Goal: Find specific page/section: Find specific page/section

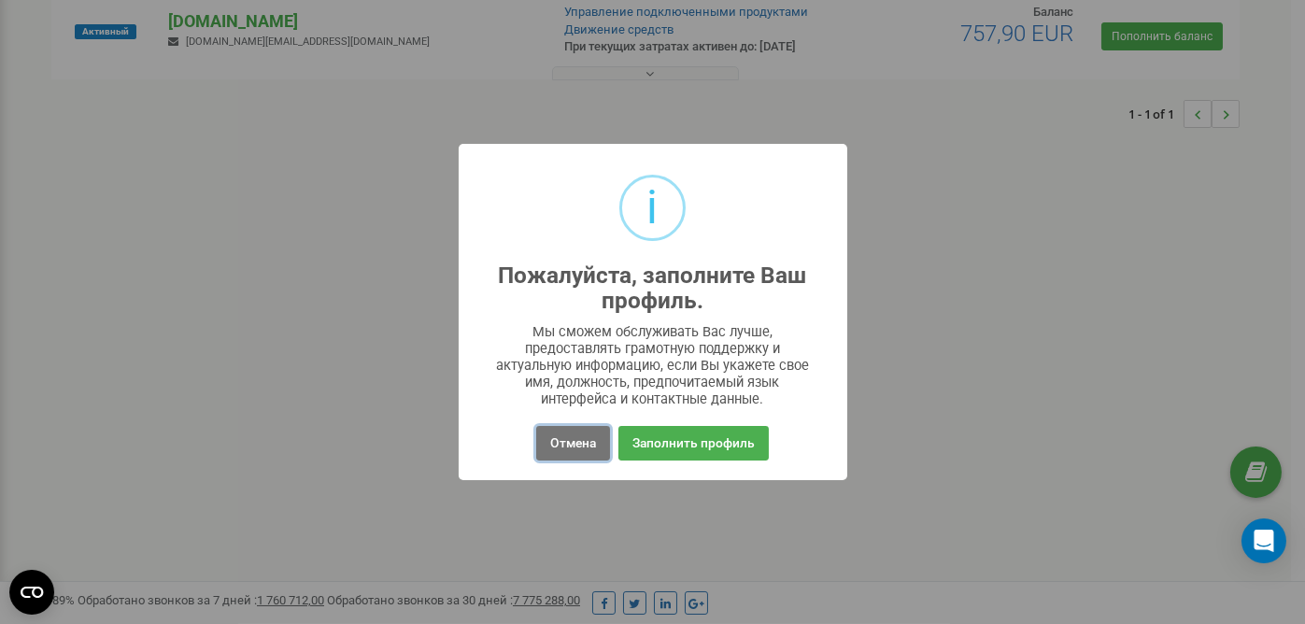
click at [591, 454] on button "Отмена" at bounding box center [573, 443] width 74 height 35
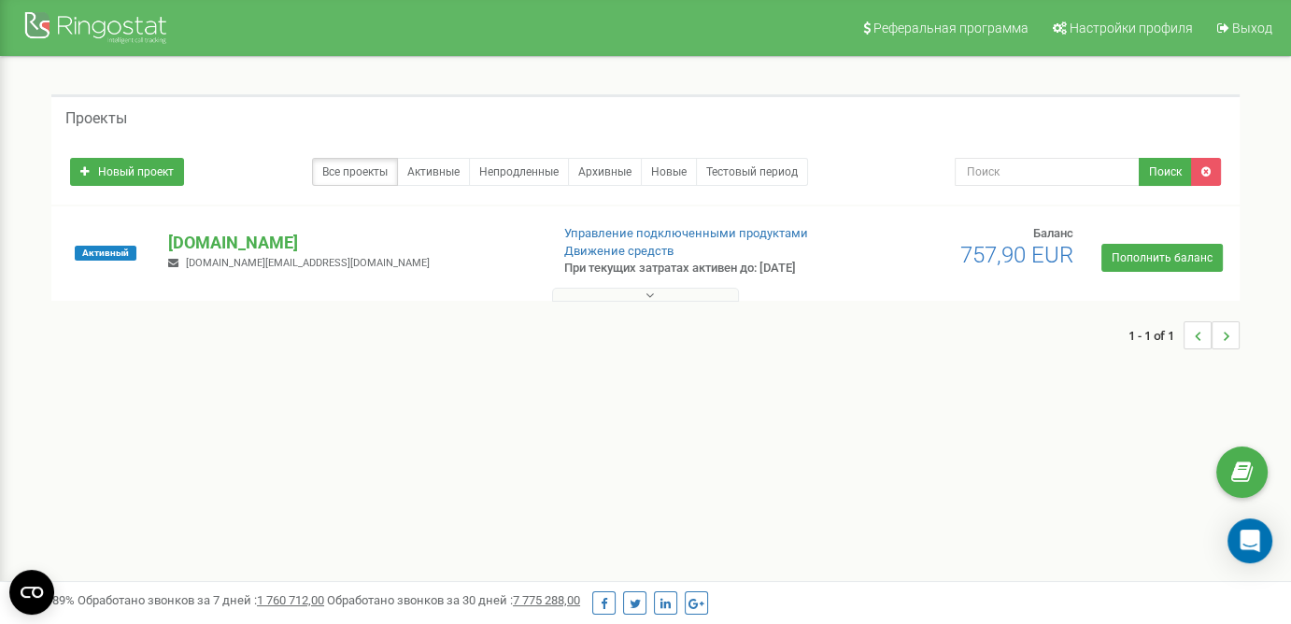
click at [254, 239] on p "mokkorealestate.pl" at bounding box center [350, 243] width 365 height 24
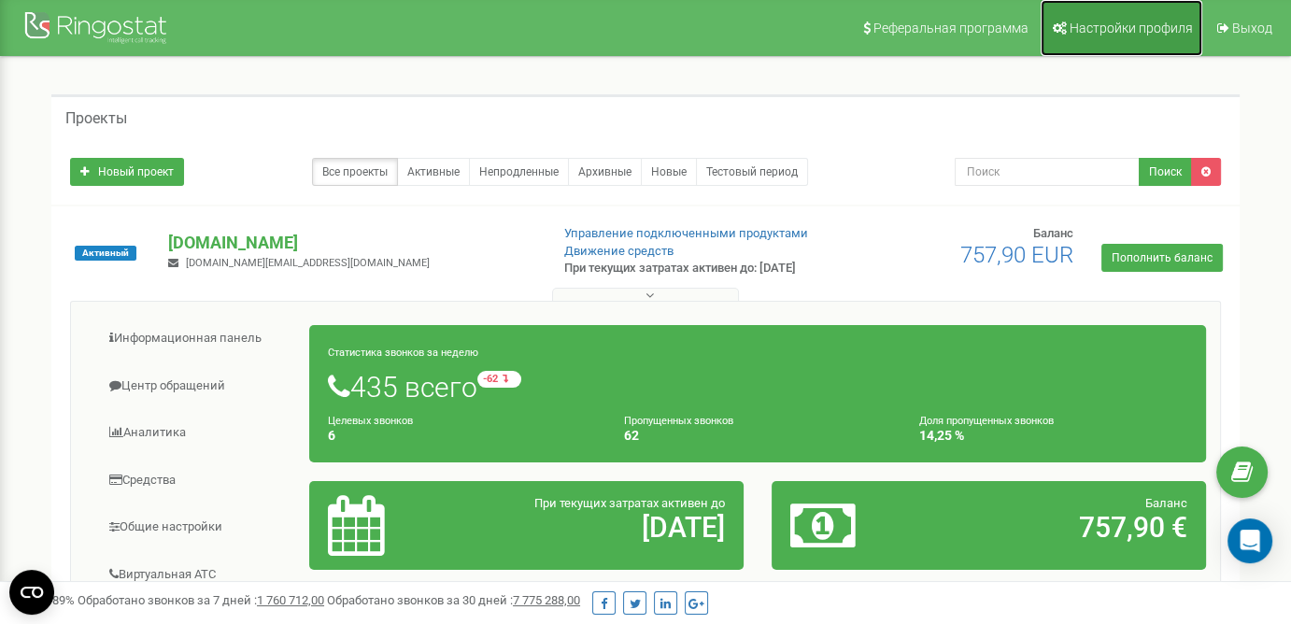
click at [1096, 19] on link "Настройки профиля" at bounding box center [1122, 28] width 162 height 56
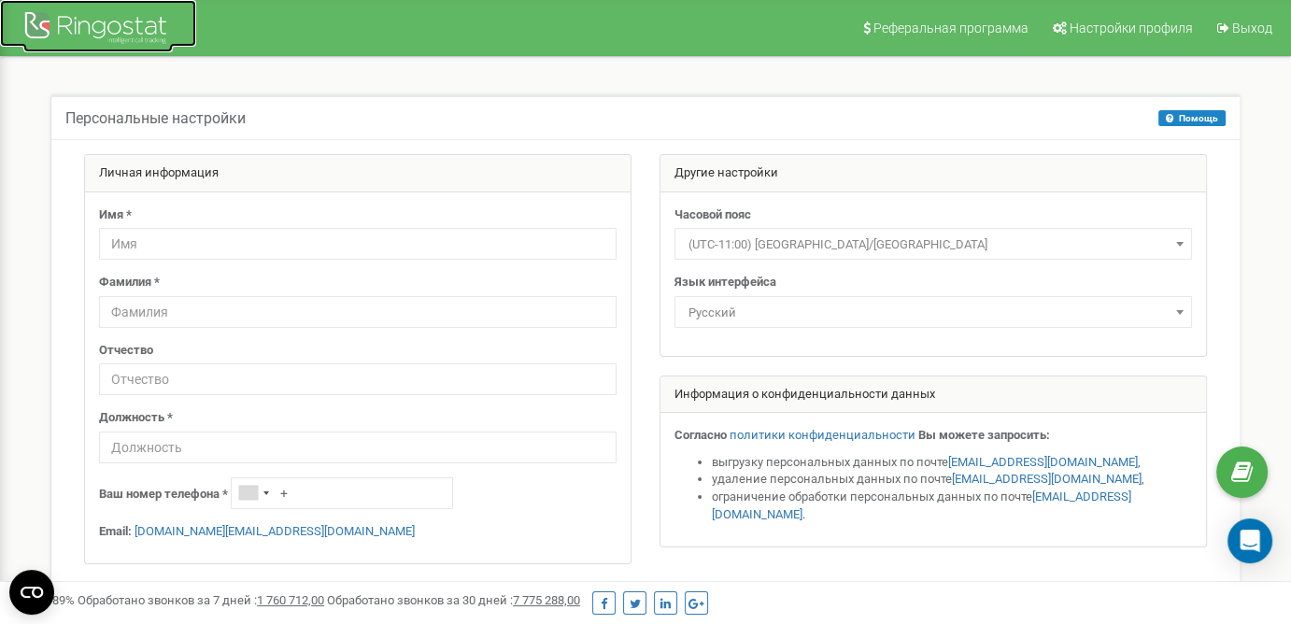
click at [127, 23] on div at bounding box center [97, 29] width 149 height 45
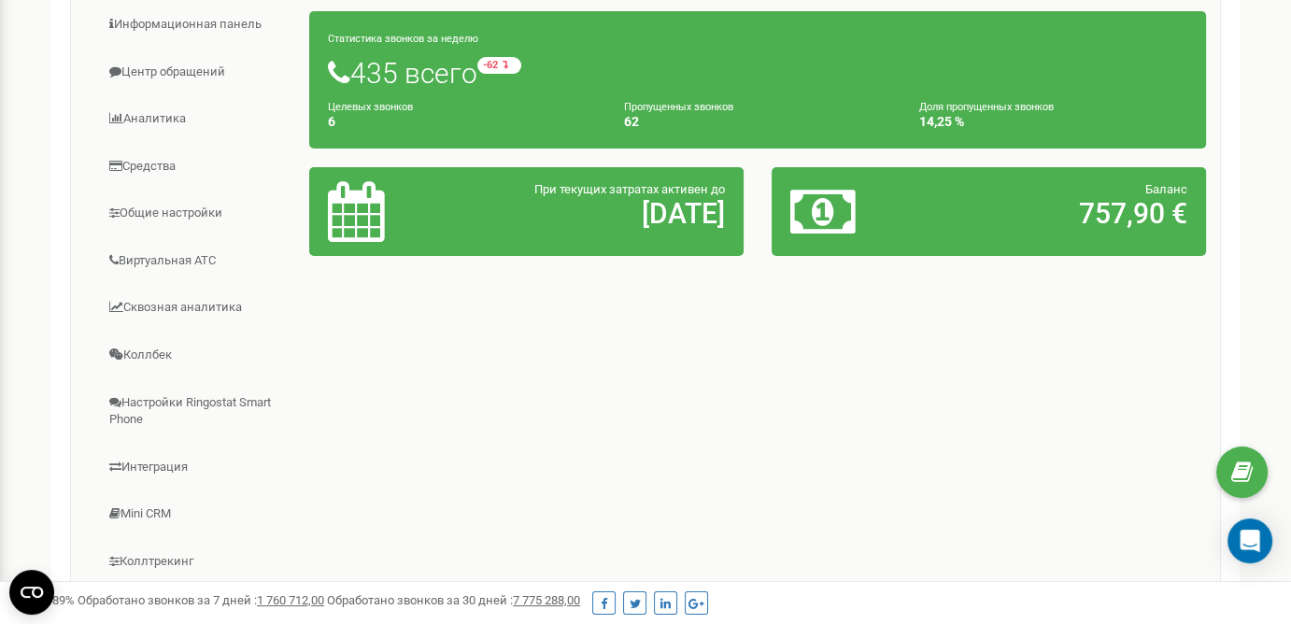
scroll to position [311, 0]
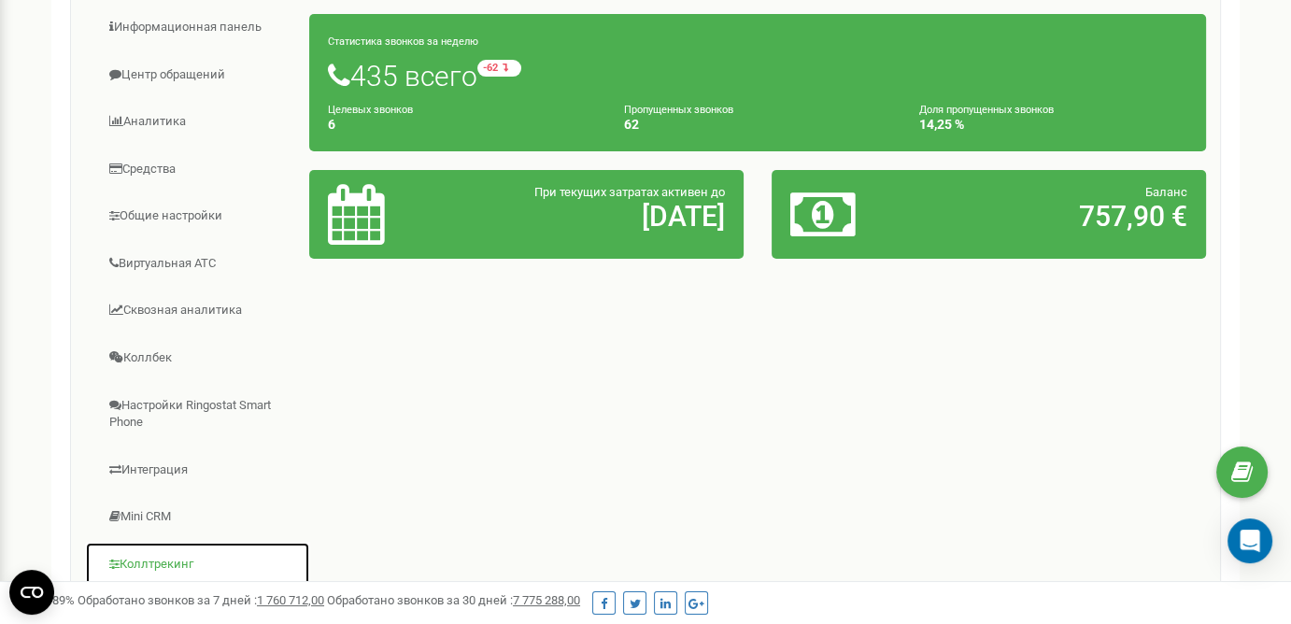
click at [164, 565] on link "Коллтрекинг" at bounding box center [197, 565] width 225 height 46
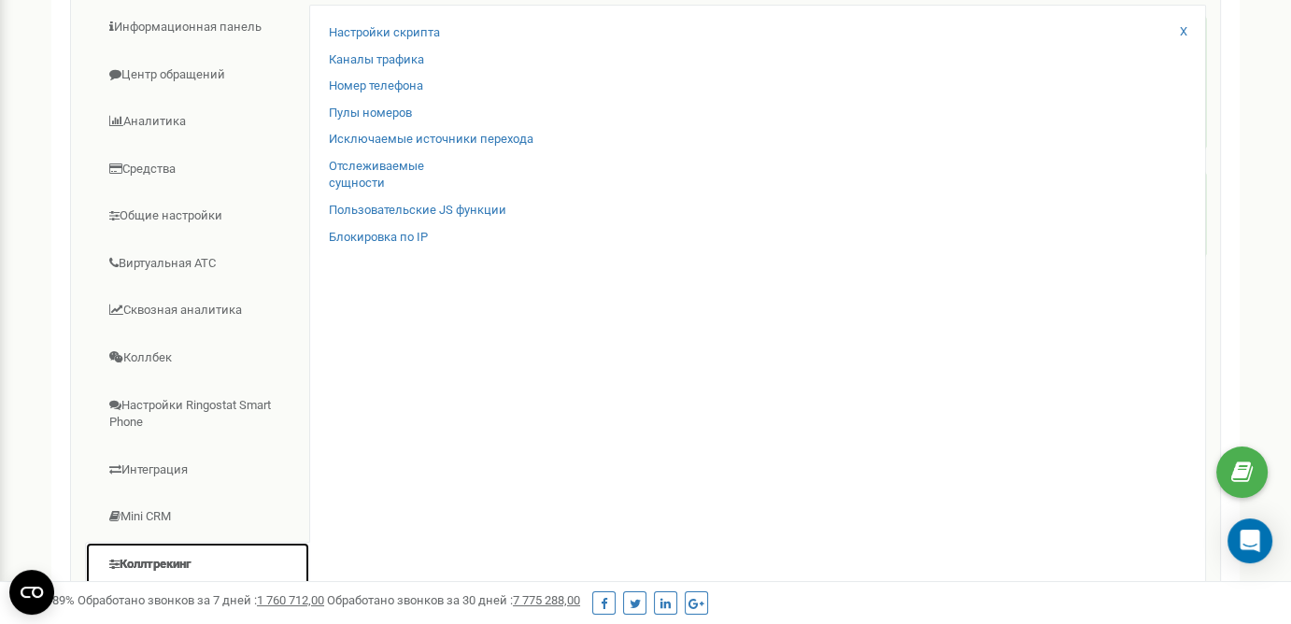
scroll to position [316, 0]
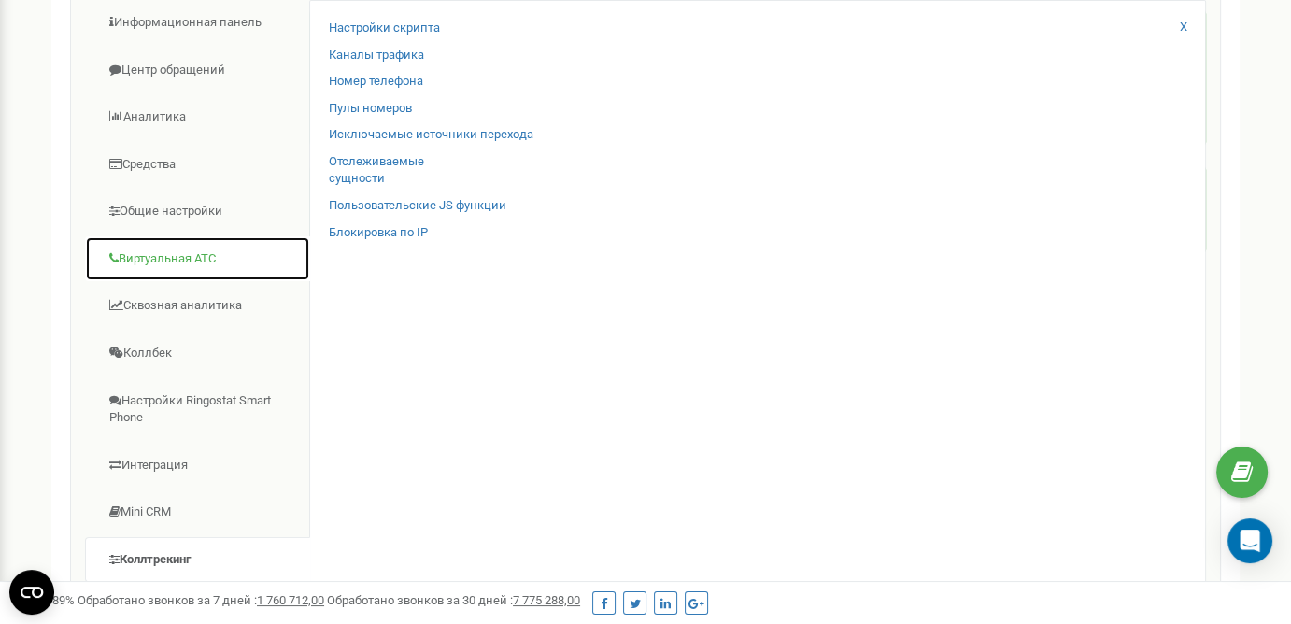
click at [180, 253] on link "Виртуальная АТС" at bounding box center [197, 259] width 225 height 46
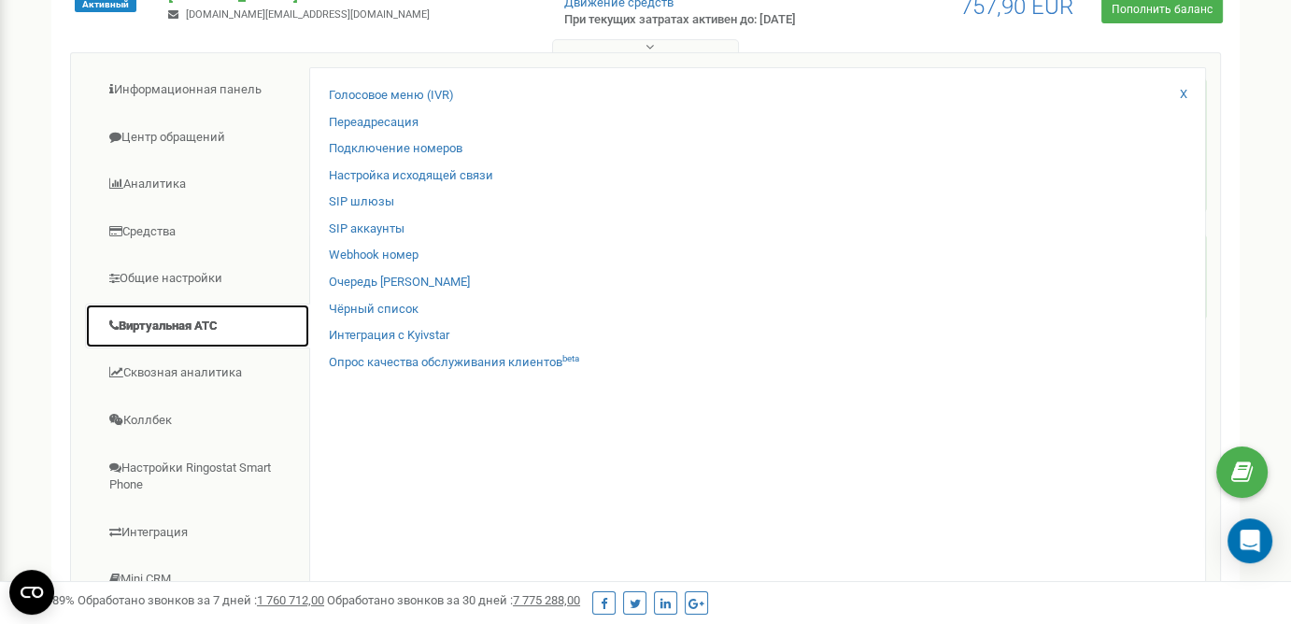
scroll to position [251, 0]
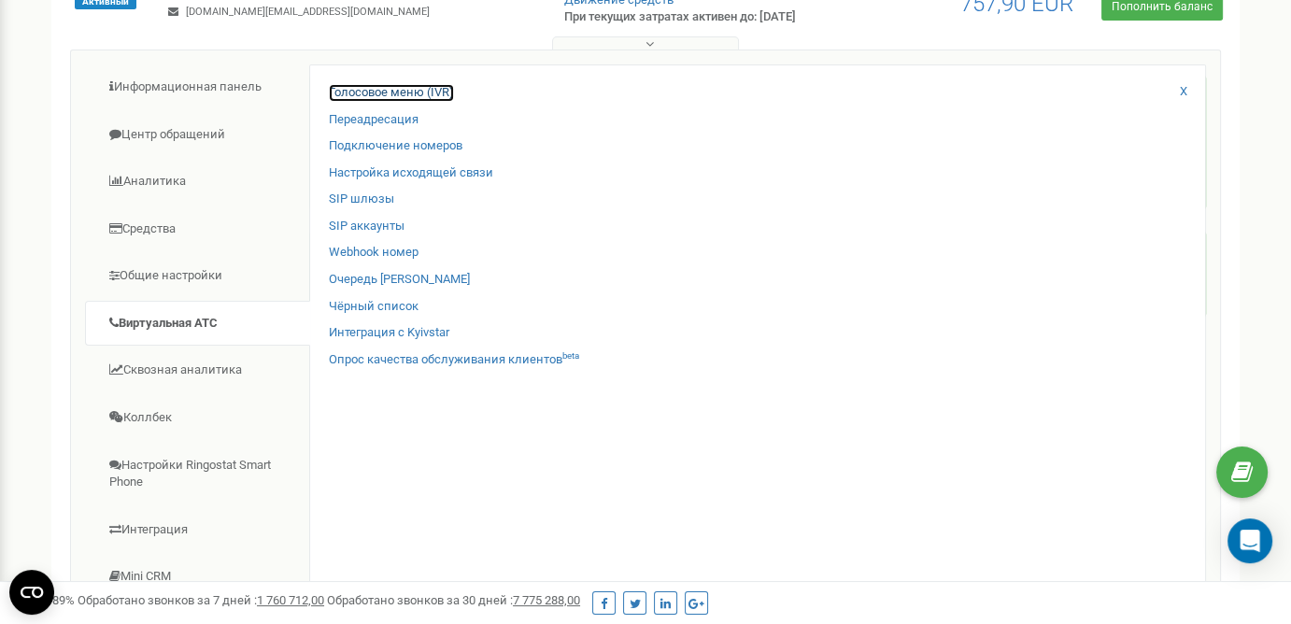
click at [412, 92] on link "Голосовое меню (IVR)" at bounding box center [391, 93] width 125 height 18
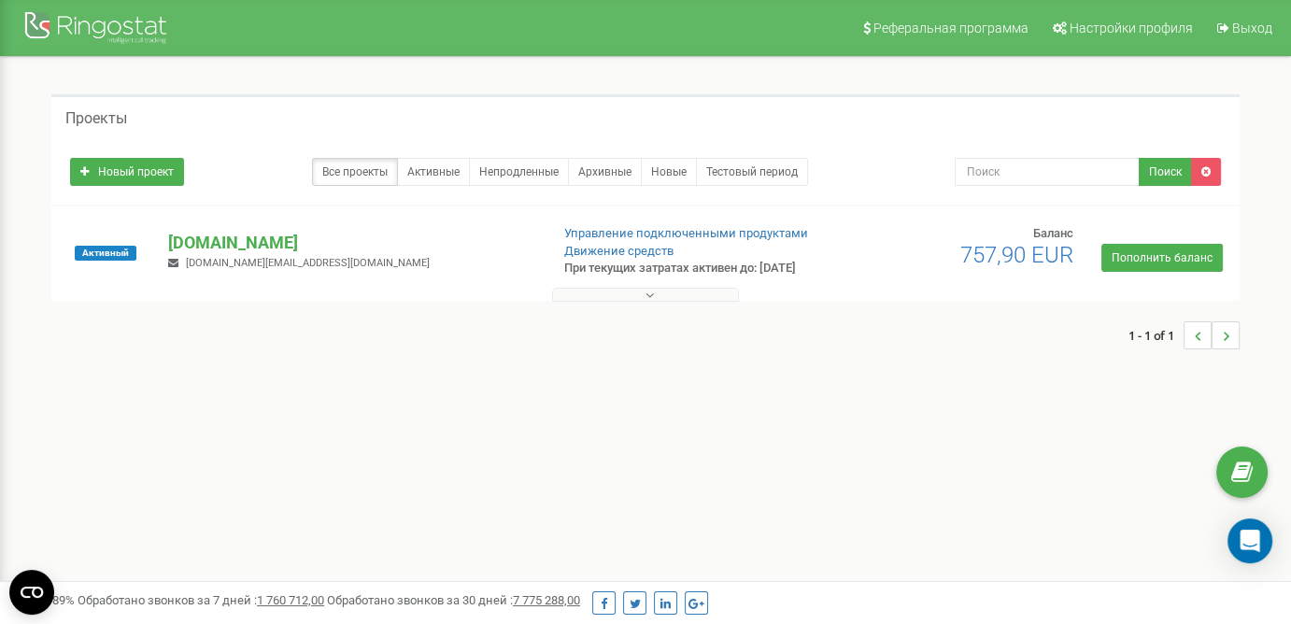
click at [253, 244] on p "mokkorealestate.pl" at bounding box center [350, 243] width 365 height 24
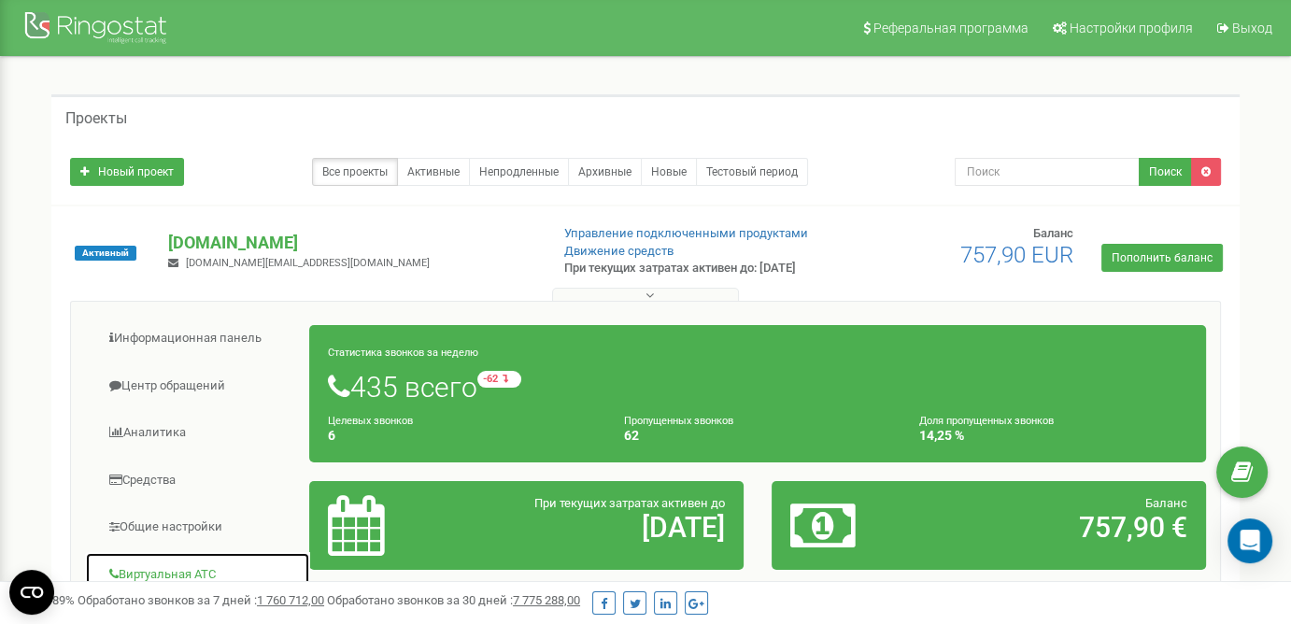
click at [179, 572] on link "Виртуальная АТС" at bounding box center [197, 575] width 225 height 46
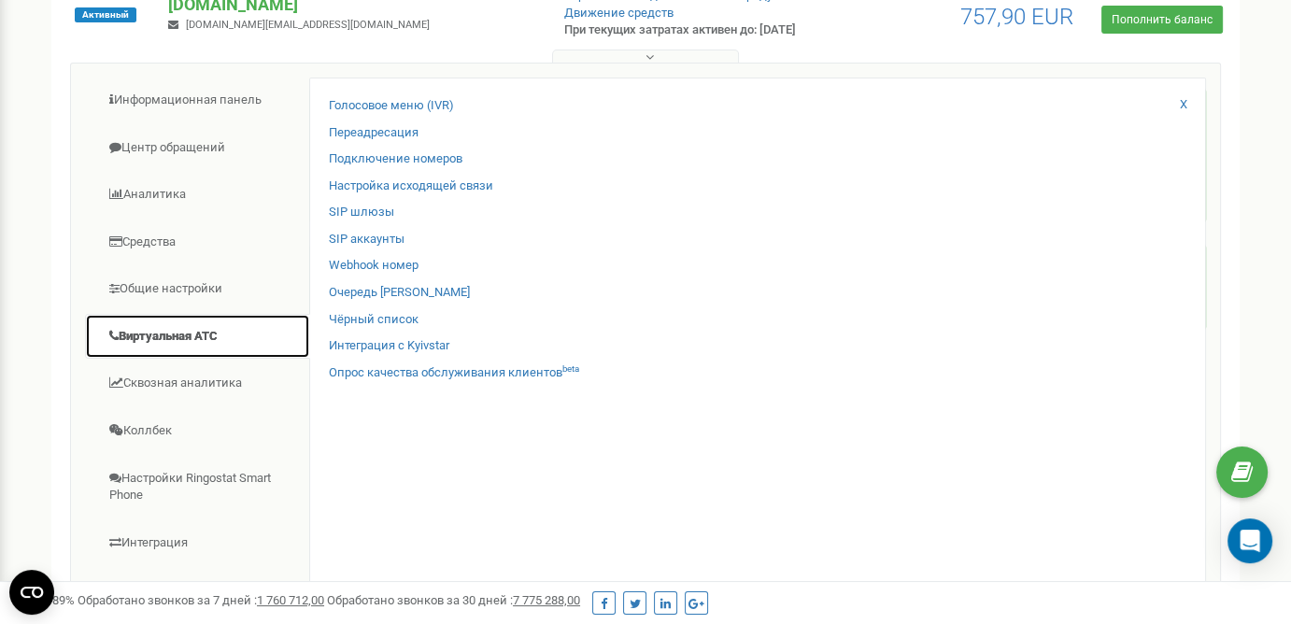
scroll to position [239, 0]
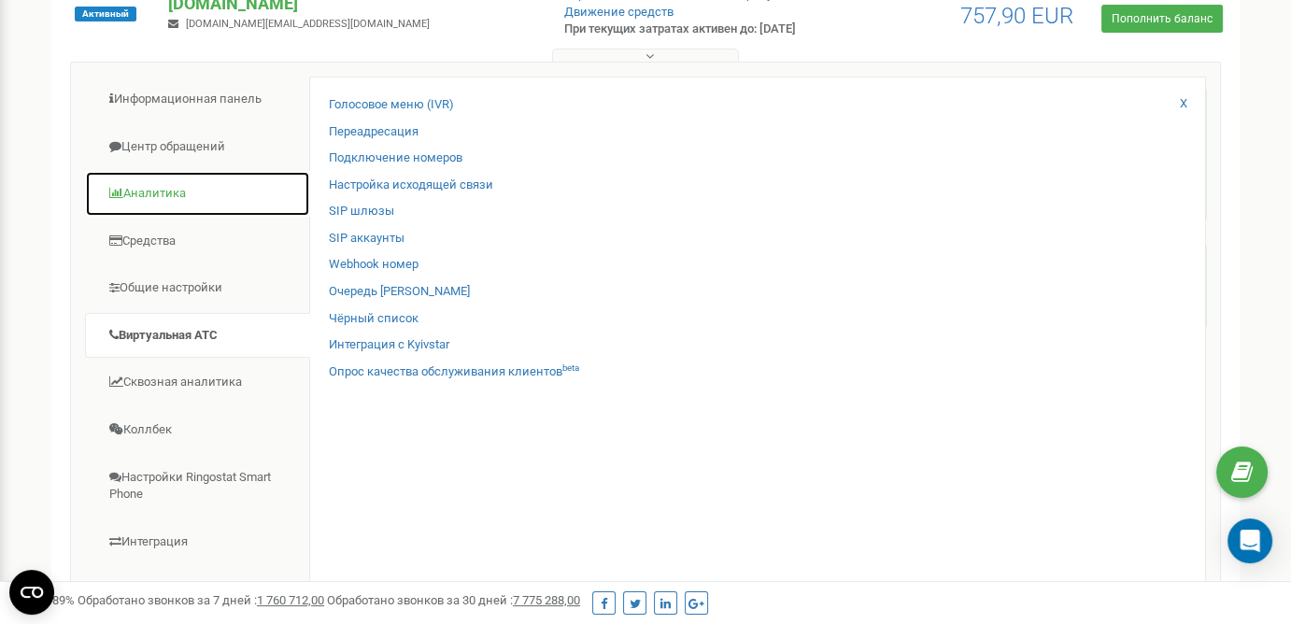
click at [181, 198] on link "Аналитика" at bounding box center [197, 194] width 225 height 46
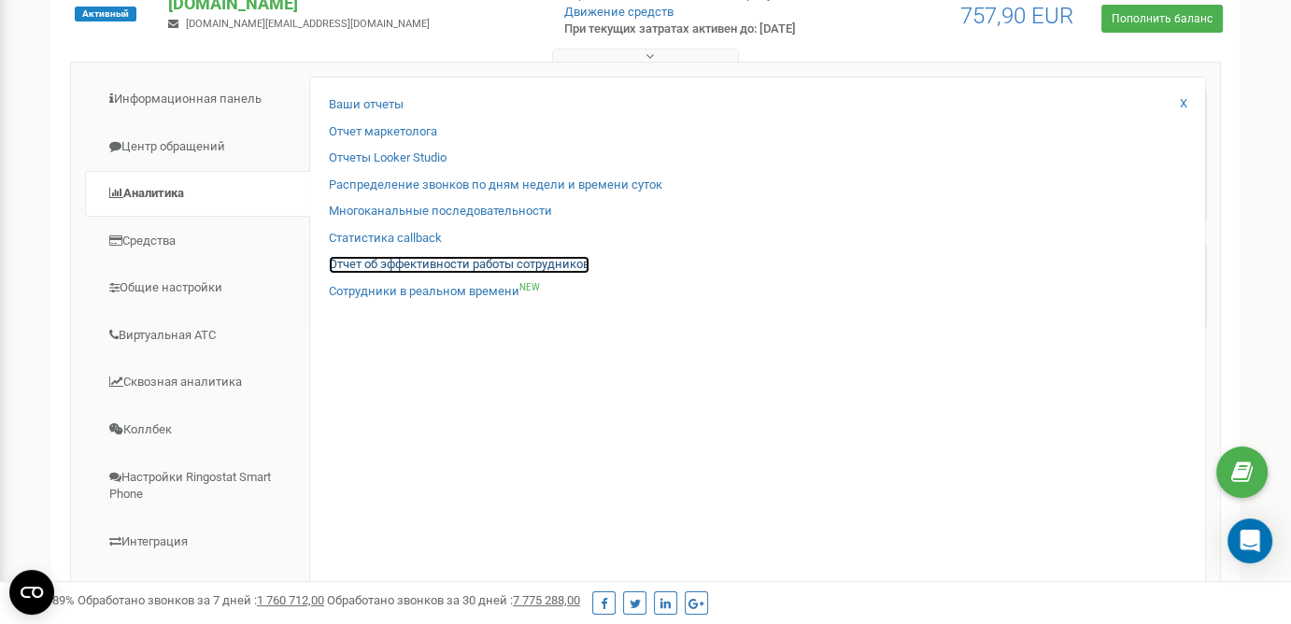
click at [453, 263] on link "Отчет об эффективности работы сотрудников" at bounding box center [459, 265] width 261 height 18
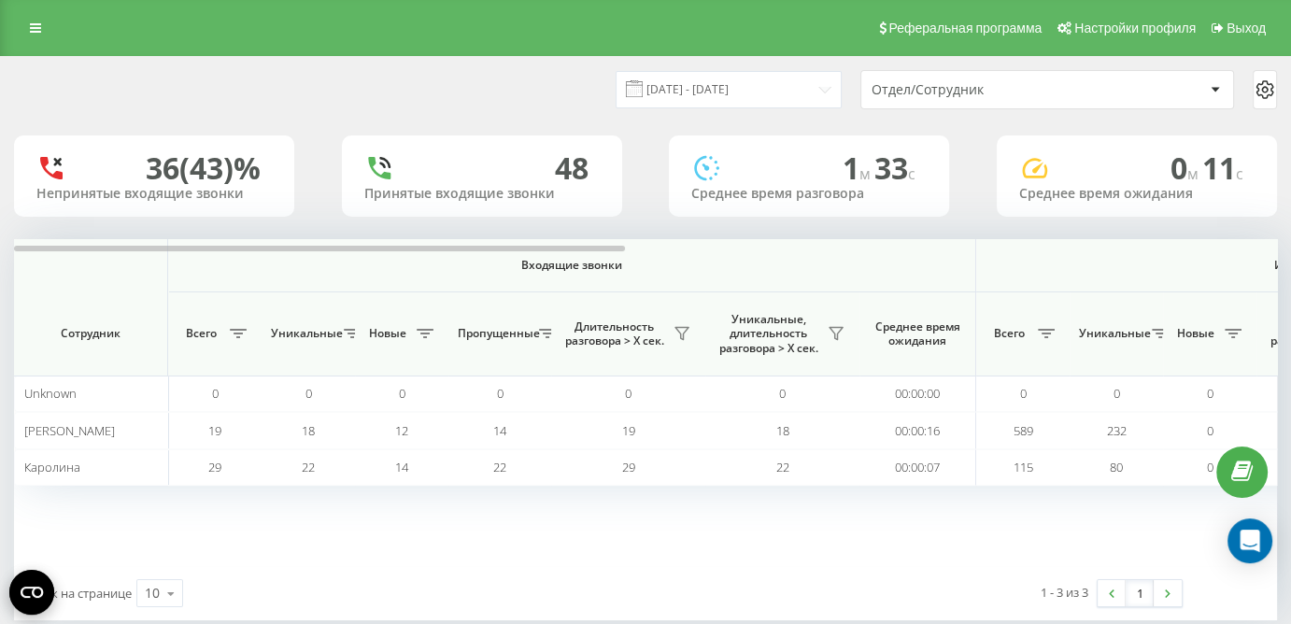
click at [478, 195] on div "Принятые входящие звонки" at bounding box center [481, 194] width 235 height 16
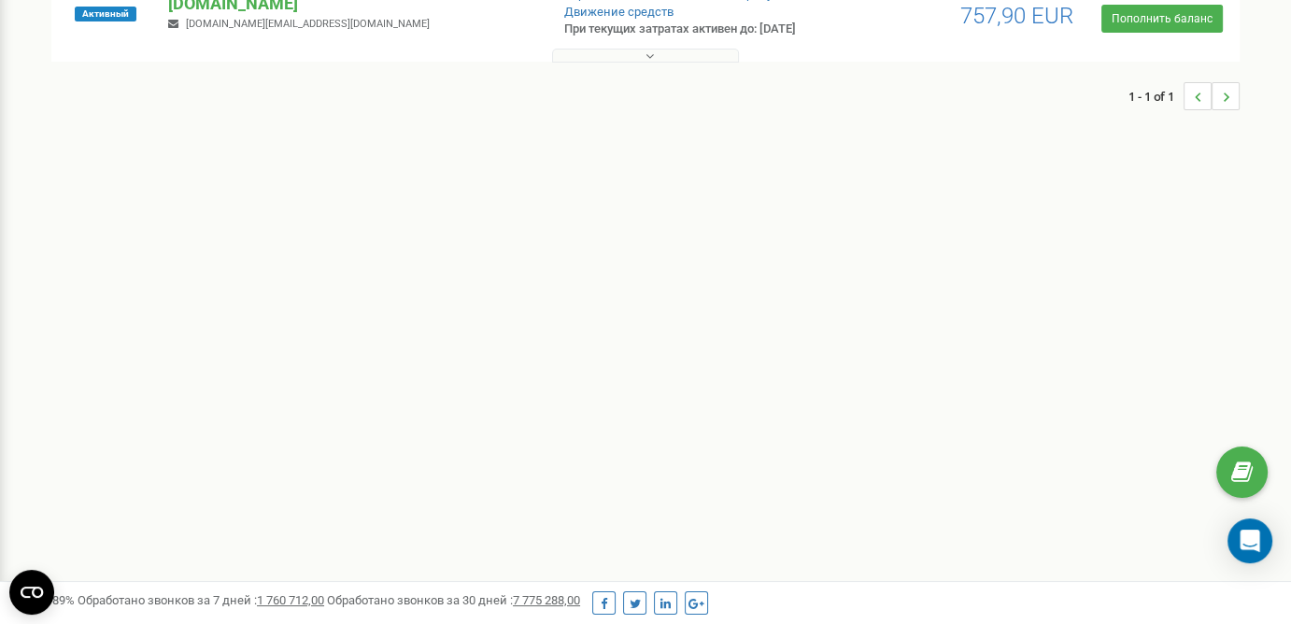
click at [281, 6] on p "[DOMAIN_NAME]" at bounding box center [350, 4] width 365 height 24
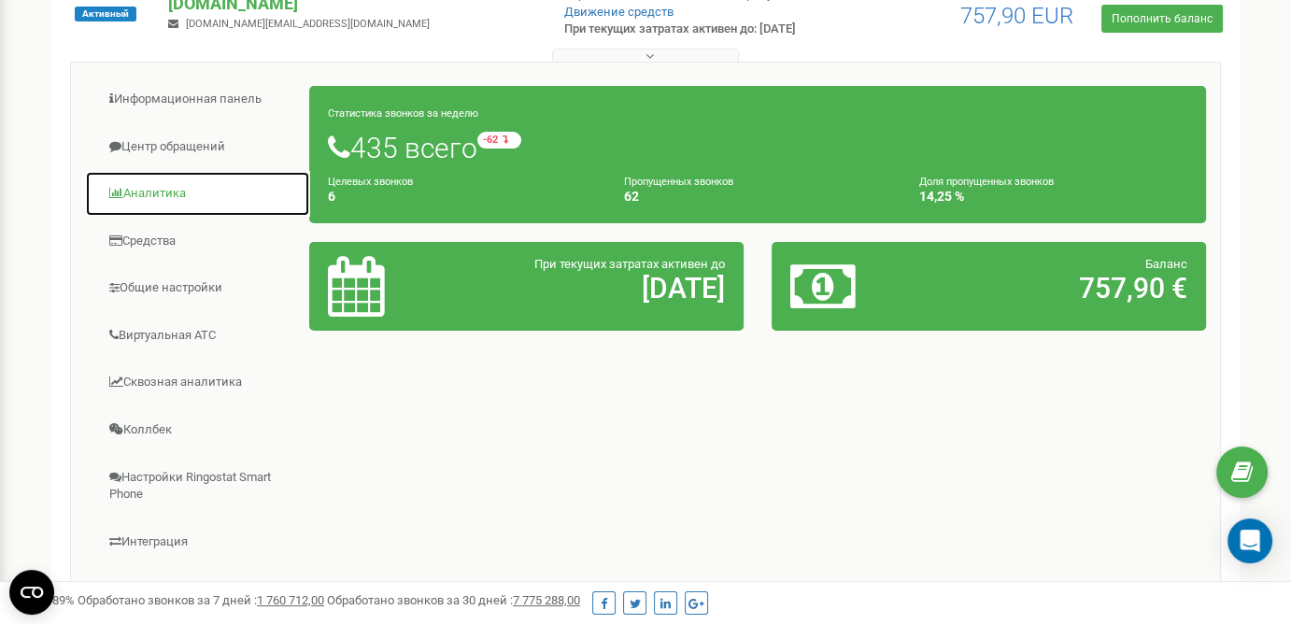
click at [176, 193] on link "Аналитика" at bounding box center [197, 194] width 225 height 46
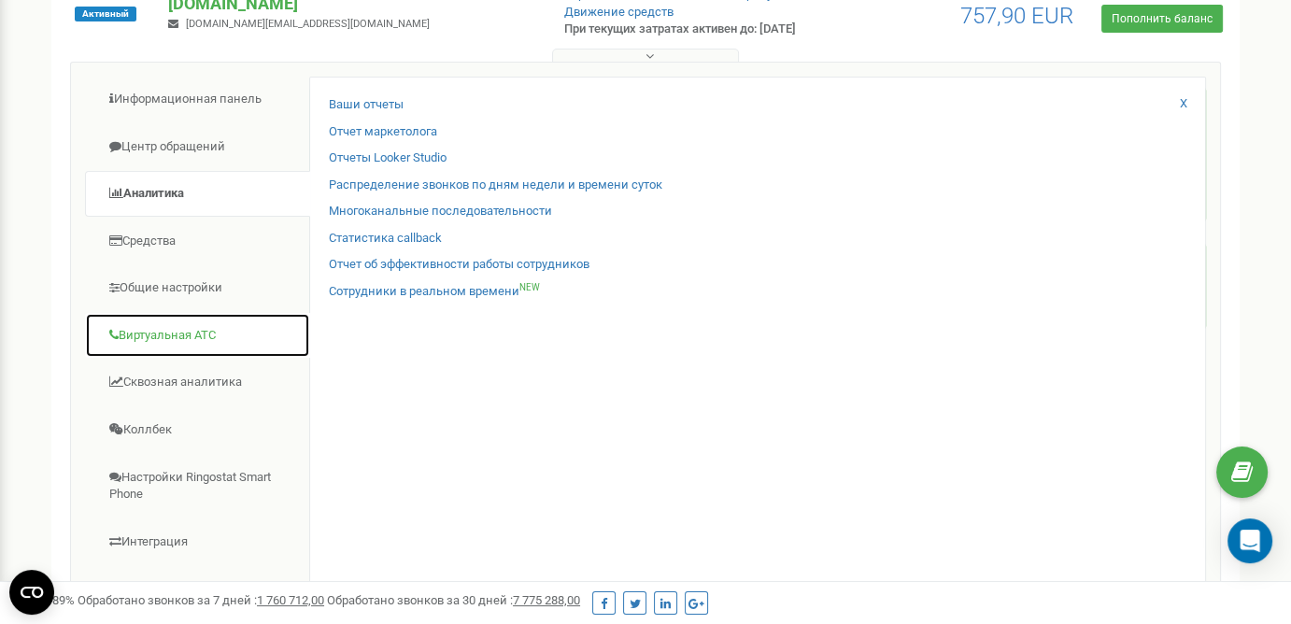
click at [181, 327] on link "Виртуальная АТС" at bounding box center [197, 336] width 225 height 46
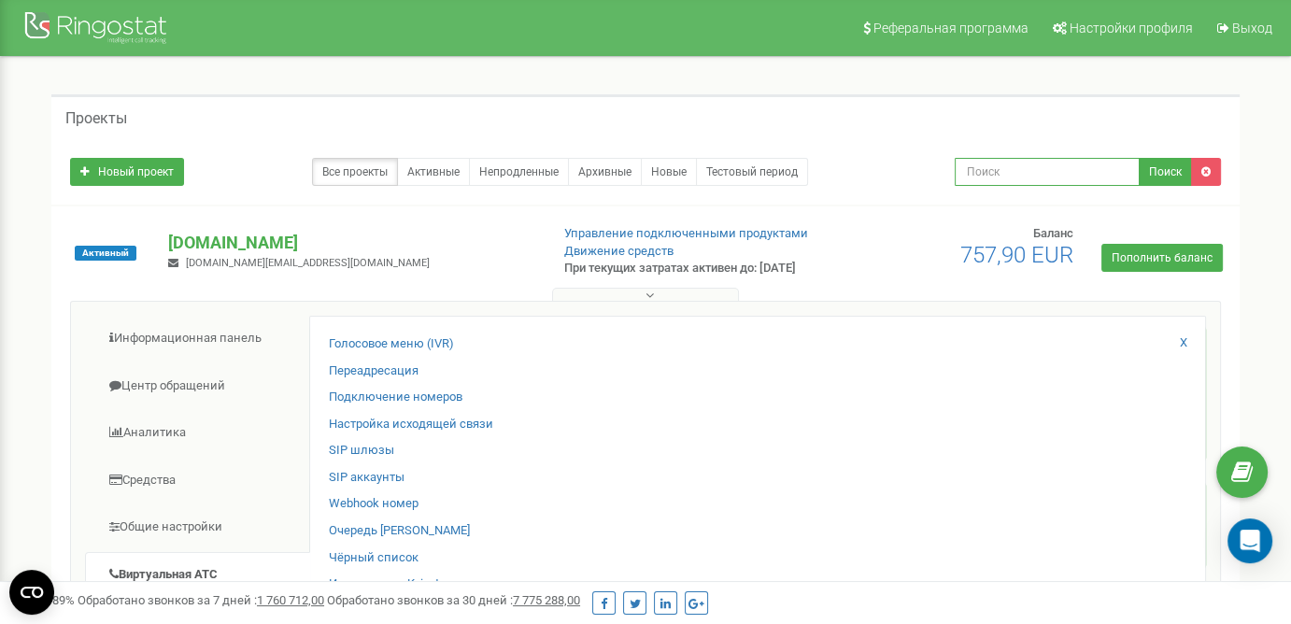
click at [1071, 179] on input "text" at bounding box center [1048, 172] width 186 height 28
type input "история звонков"
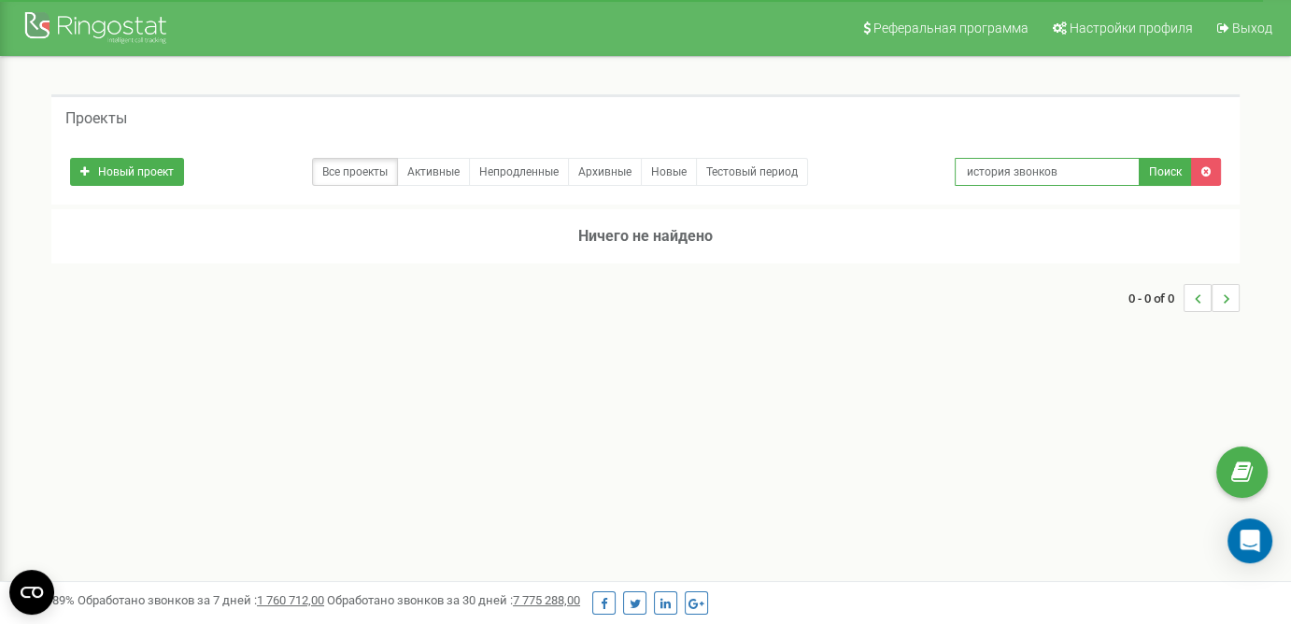
click at [1068, 171] on input "история звонков" at bounding box center [1048, 172] width 186 height 28
type input "и"
type input "звонки"
click at [363, 174] on link "Все проекты" at bounding box center [355, 172] width 86 height 28
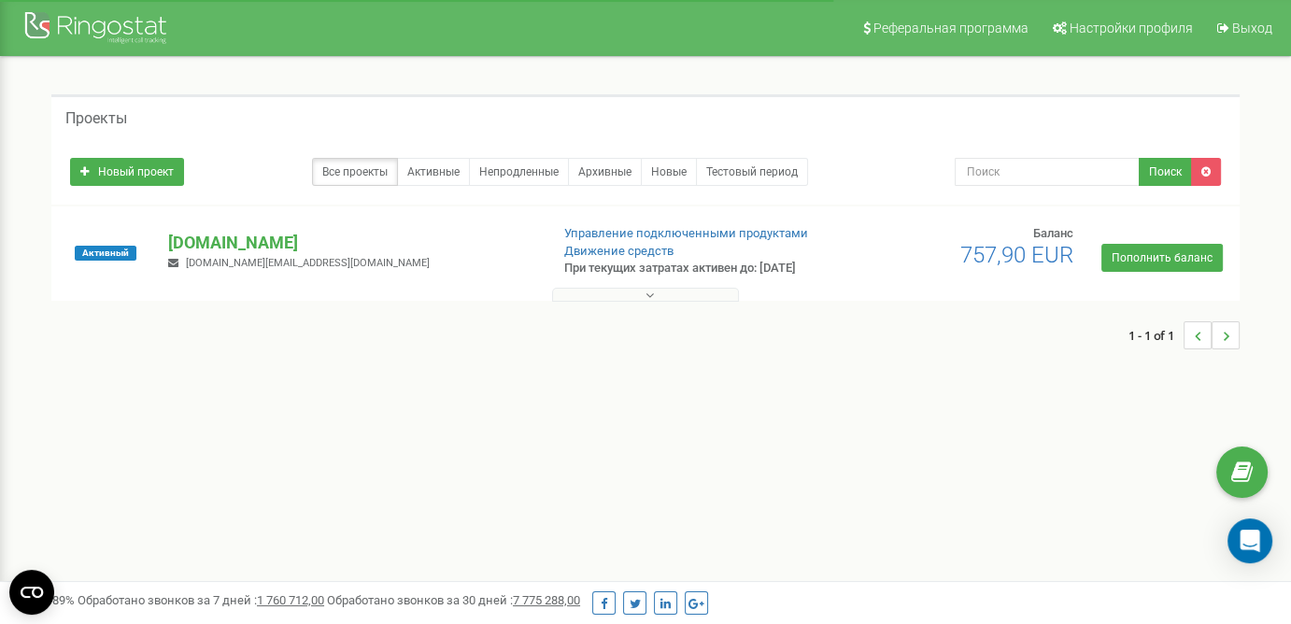
click at [244, 238] on p "mokkorealestate.pl" at bounding box center [350, 243] width 365 height 24
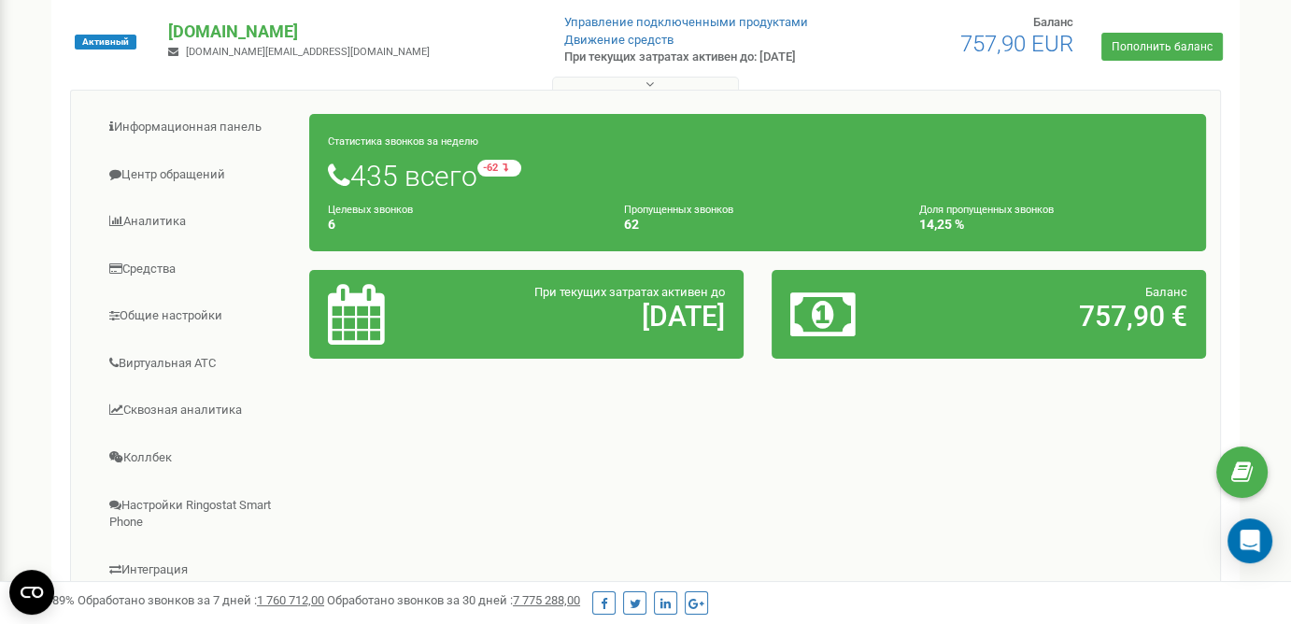
scroll to position [217, 0]
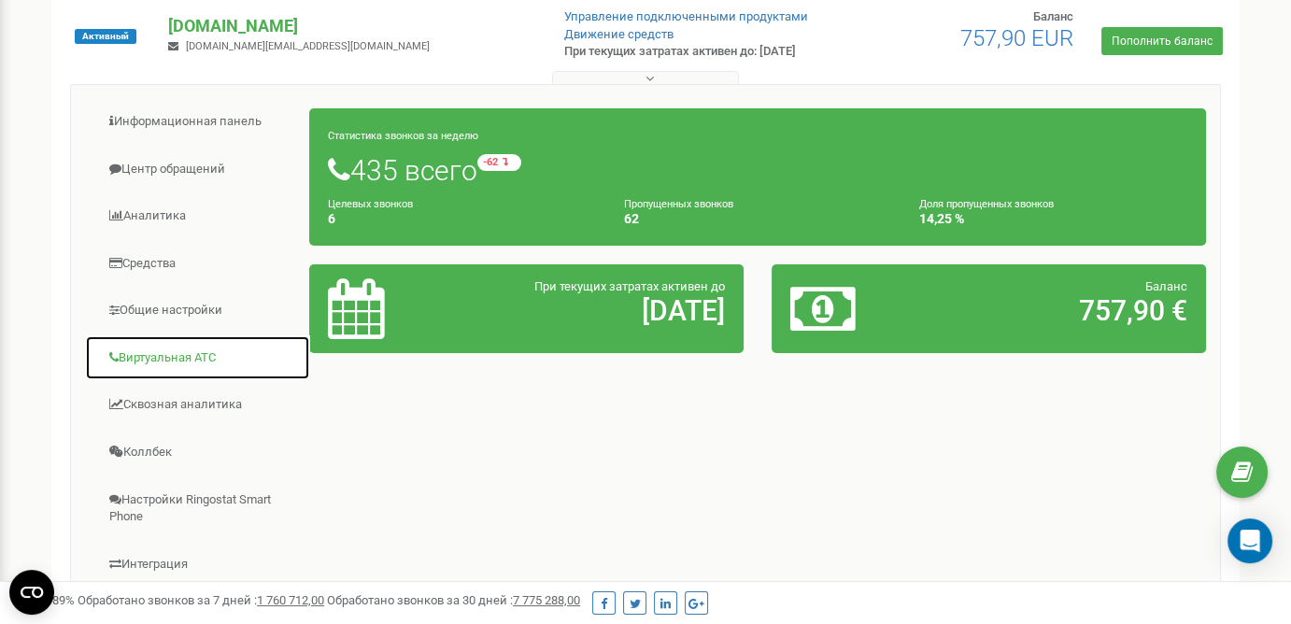
click at [147, 359] on link "Виртуальная АТС" at bounding box center [197, 358] width 225 height 46
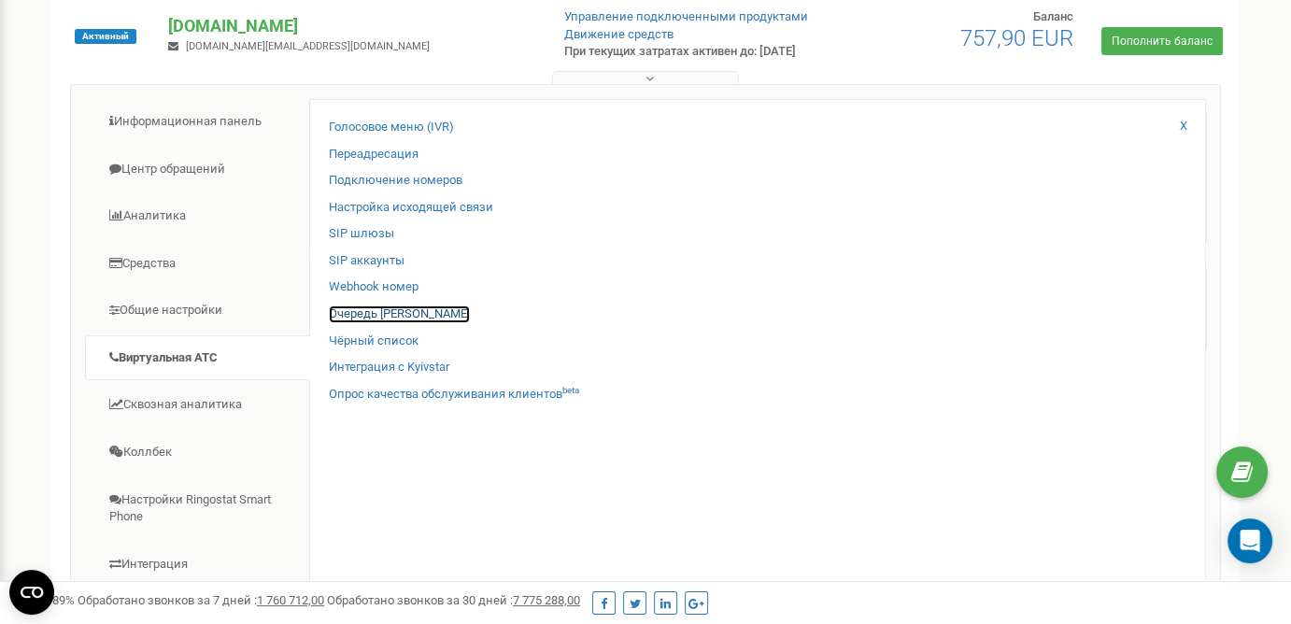
click at [404, 310] on link "Очередь звонков" at bounding box center [399, 314] width 141 height 18
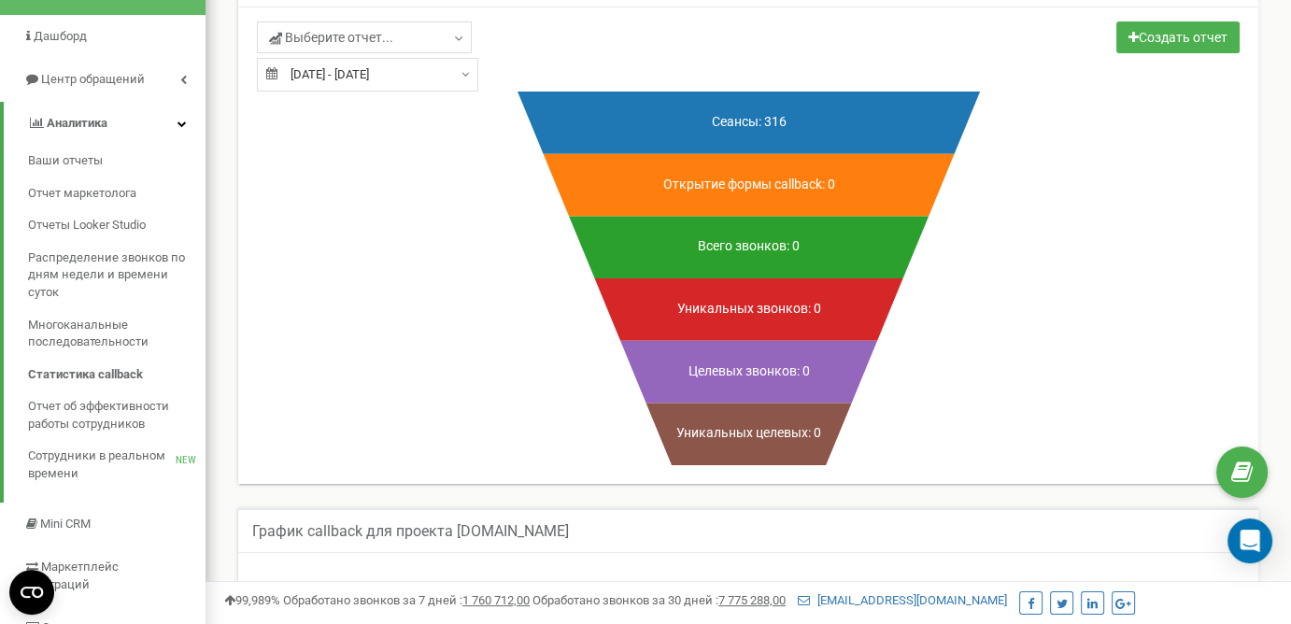
scroll to position [141, 0]
